Goal: Find specific page/section: Find specific page/section

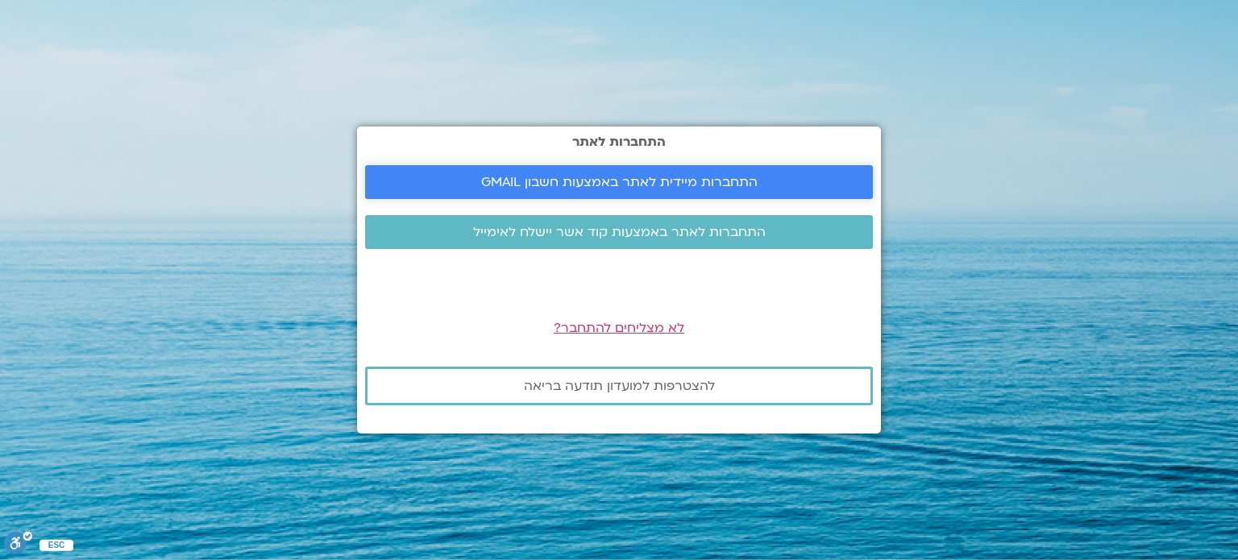
click at [696, 186] on span "התחברות מיידית לאתר באמצעות חשבון GMAIL" at bounding box center [619, 182] width 276 height 15
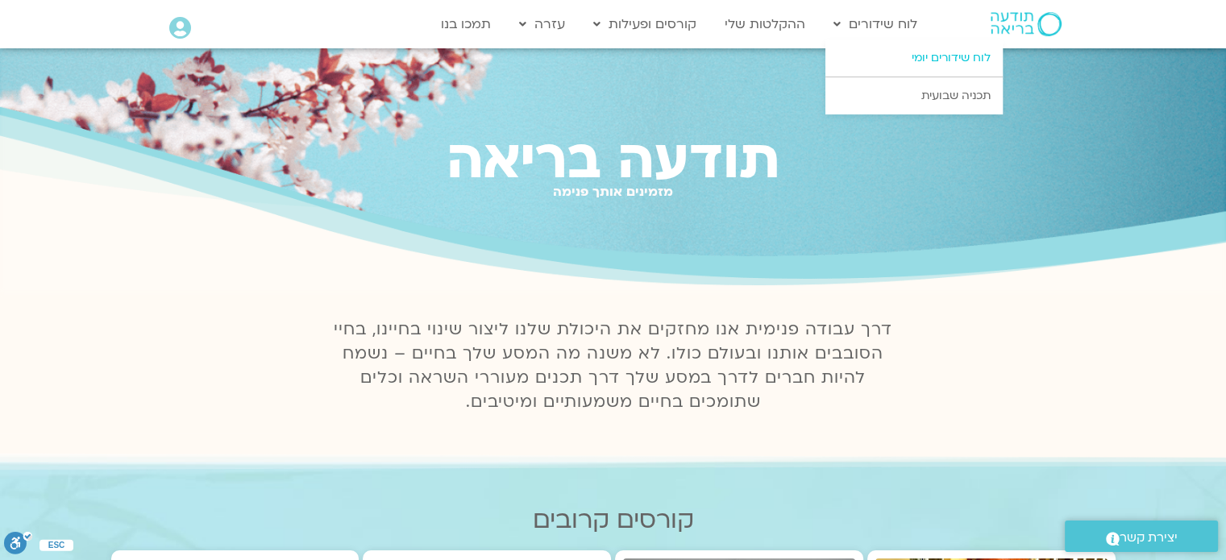
click at [908, 61] on link "לוח שידורים יומי" at bounding box center [913, 57] width 177 height 37
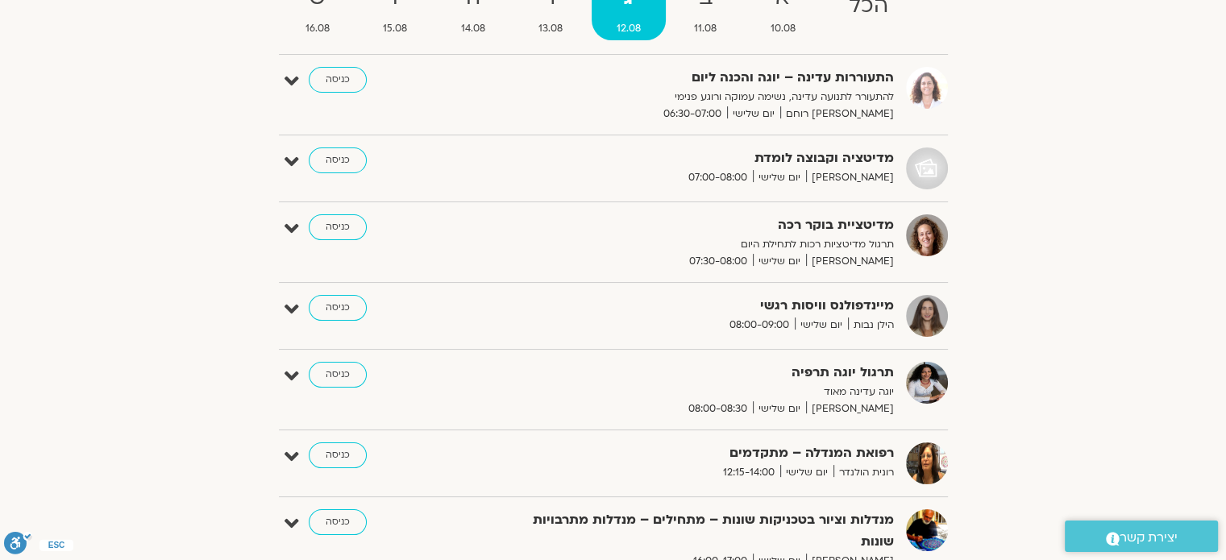
scroll to position [355, 0]
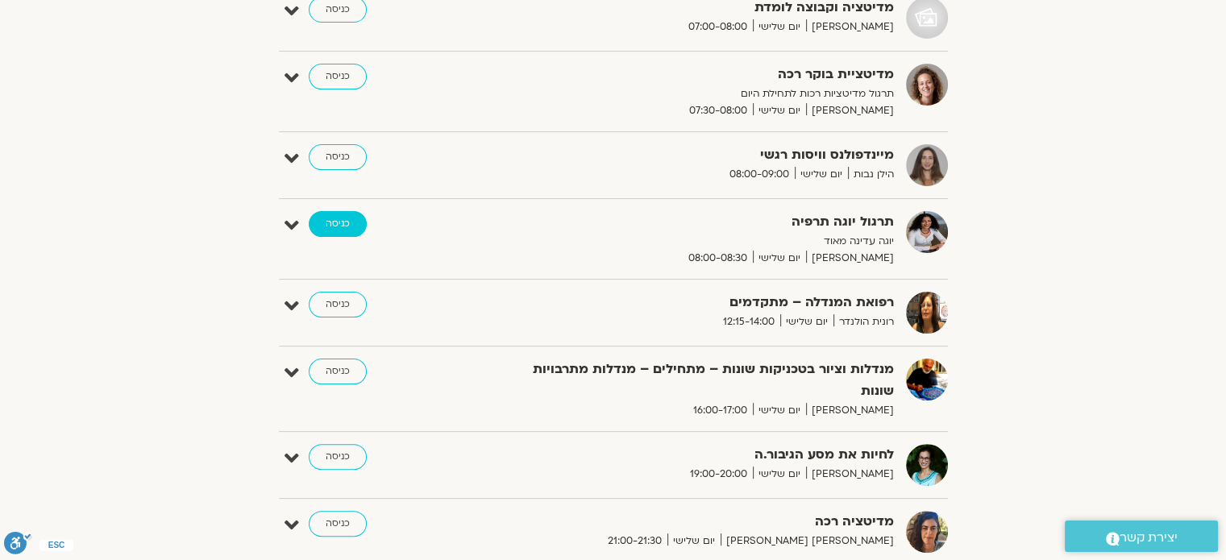
click at [330, 219] on link "כניסה" at bounding box center [338, 224] width 58 height 26
